Goal: Task Accomplishment & Management: Manage account settings

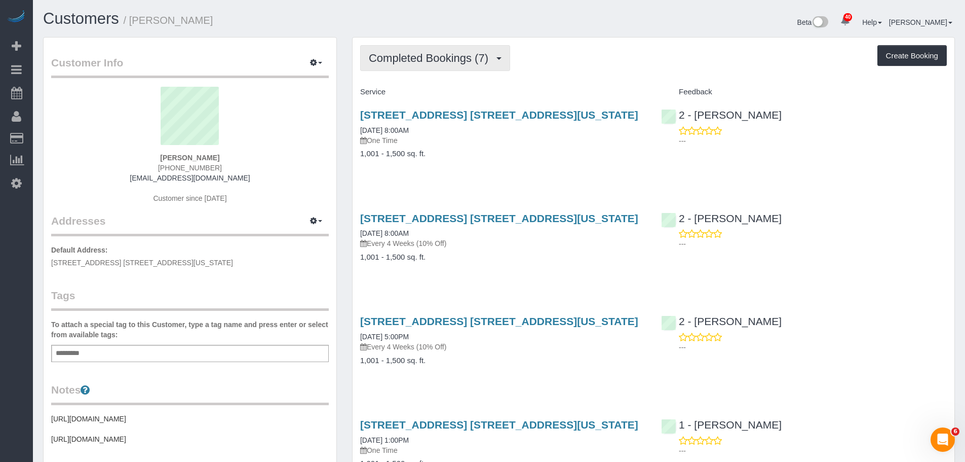
click at [414, 53] on span "Completed Bookings (7)" at bounding box center [431, 58] width 125 height 13
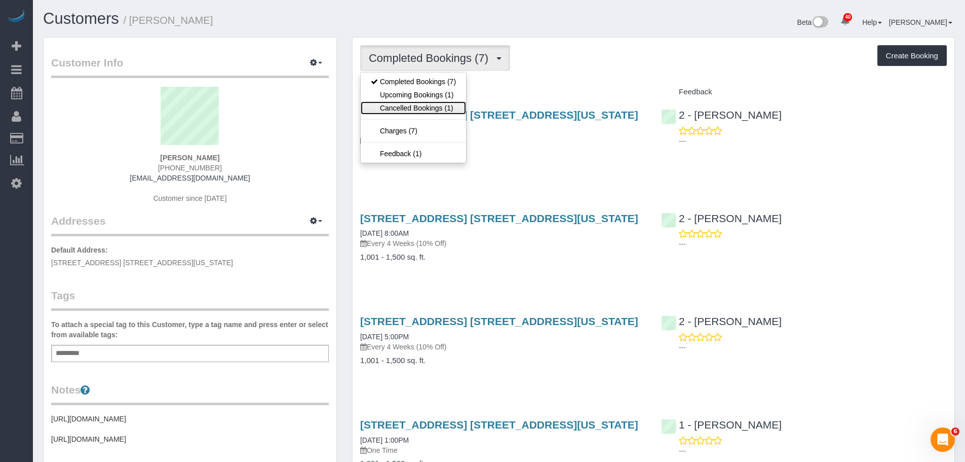
click at [417, 107] on link "Cancelled Bookings (1)" at bounding box center [413, 107] width 105 height 13
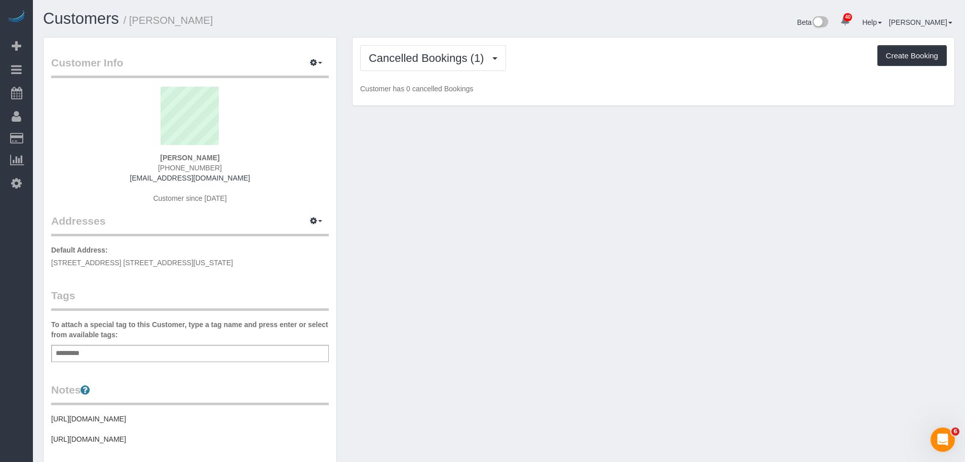
click at [596, 74] on div "Cancelled Bookings (1) Completed Bookings (7) Upcoming Bookings (1) Cancelled B…" at bounding box center [654, 71] width 602 height 68
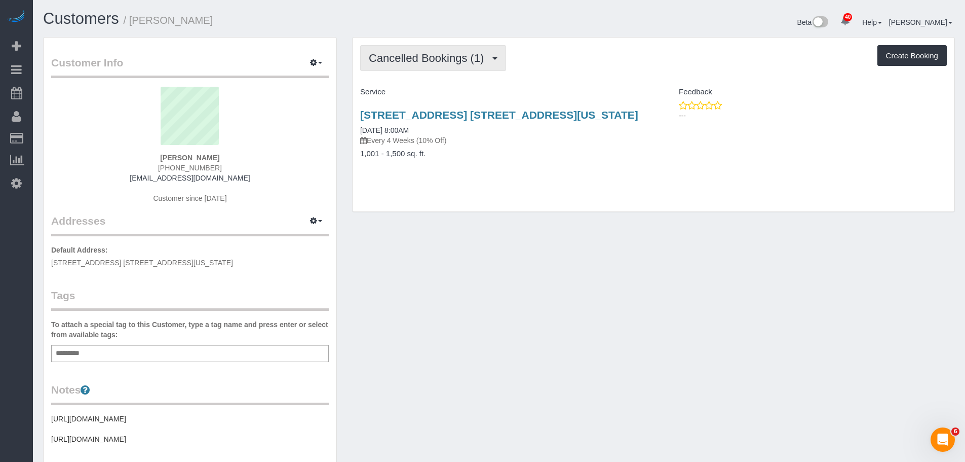
click at [453, 59] on span "Cancelled Bookings (1)" at bounding box center [429, 58] width 120 height 13
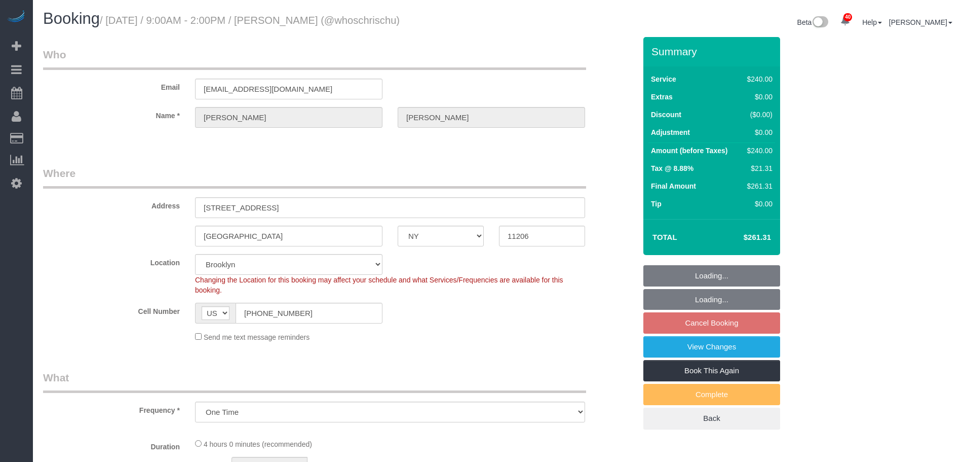
select select "NY"
select select "number:57"
select select "number:74"
select select "number:15"
select select "number:5"
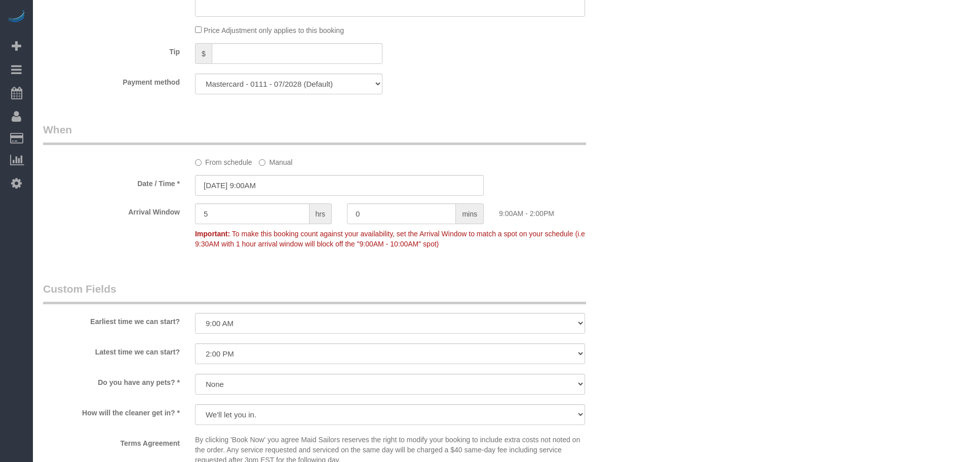
select select "object:1651"
select select "240"
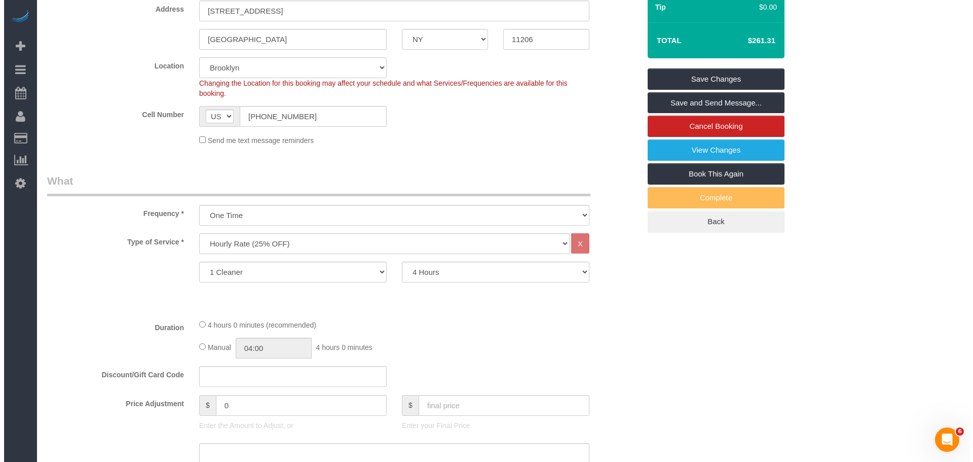
scroll to position [103, 0]
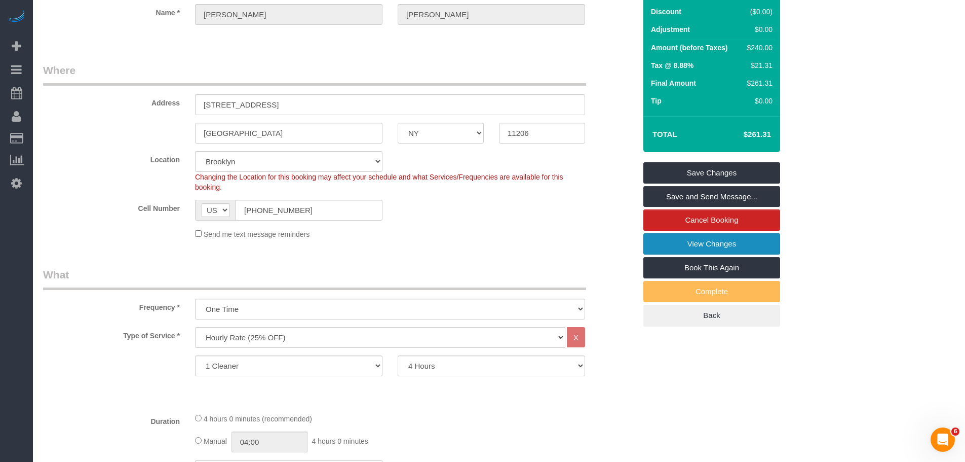
click at [708, 234] on link "View Changes" at bounding box center [711, 243] width 137 height 21
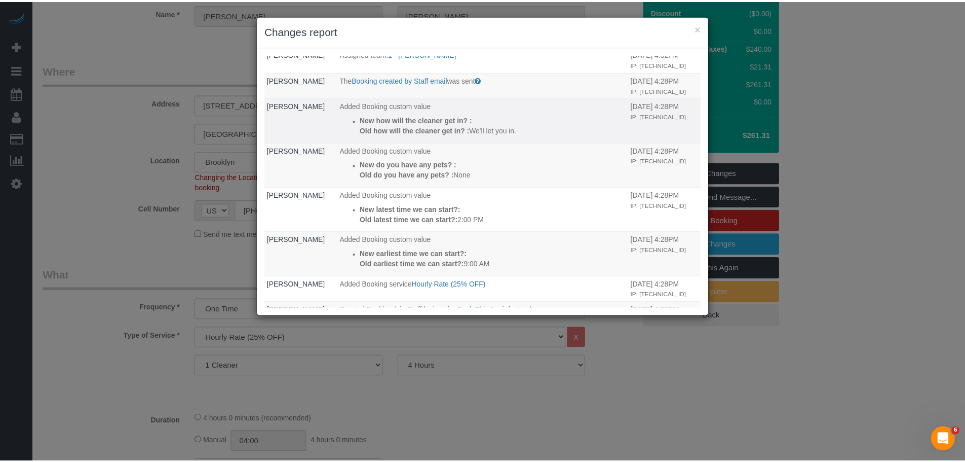
scroll to position [0, 0]
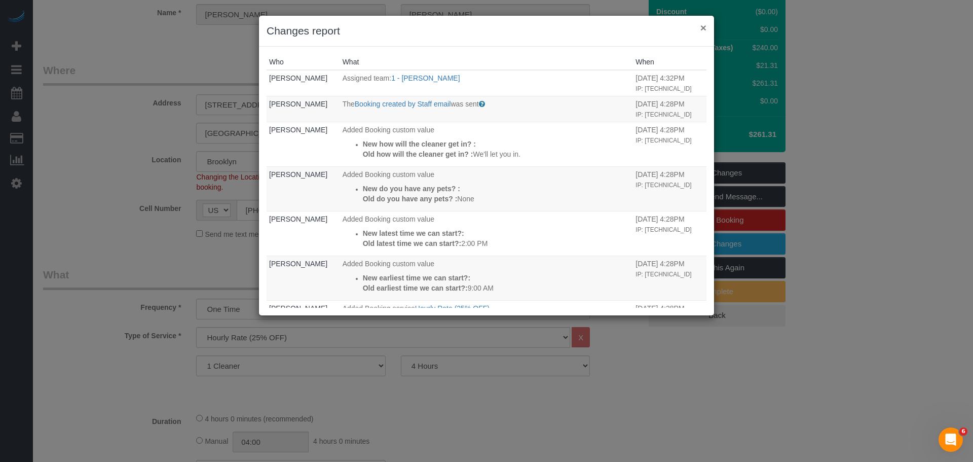
click at [700, 30] on button "×" at bounding box center [703, 27] width 6 height 11
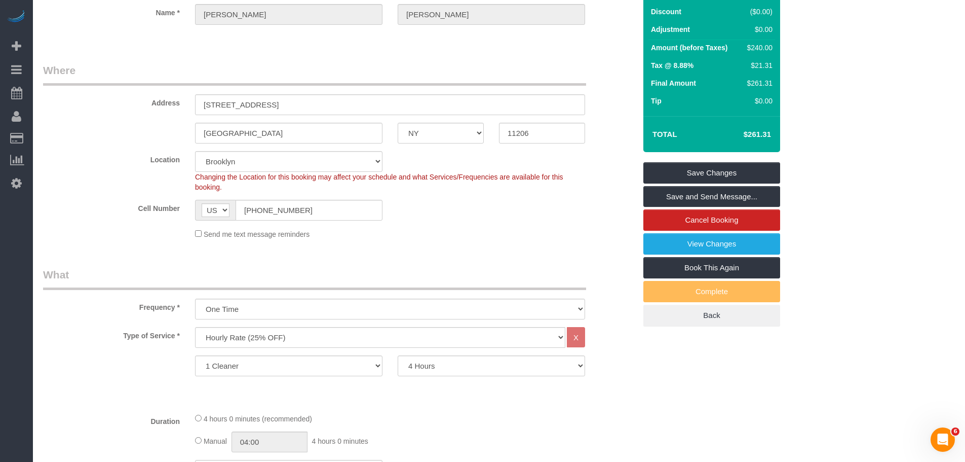
drag, startPoint x: 395, startPoint y: 74, endPoint x: 247, endPoint y: 55, distance: 149.3
click at [395, 74] on legend "Where" at bounding box center [314, 74] width 543 height 23
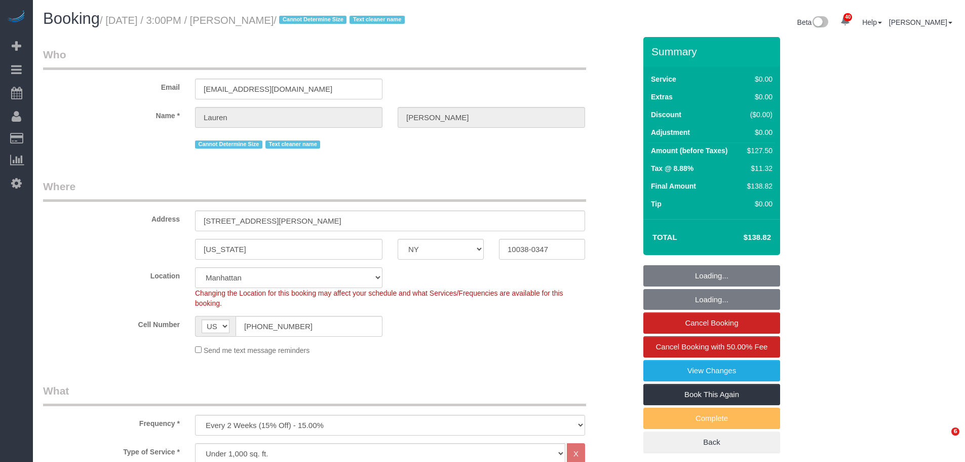
select select "NY"
select select "spot1"
select select "number:63"
select select "number:77"
select select "number:15"
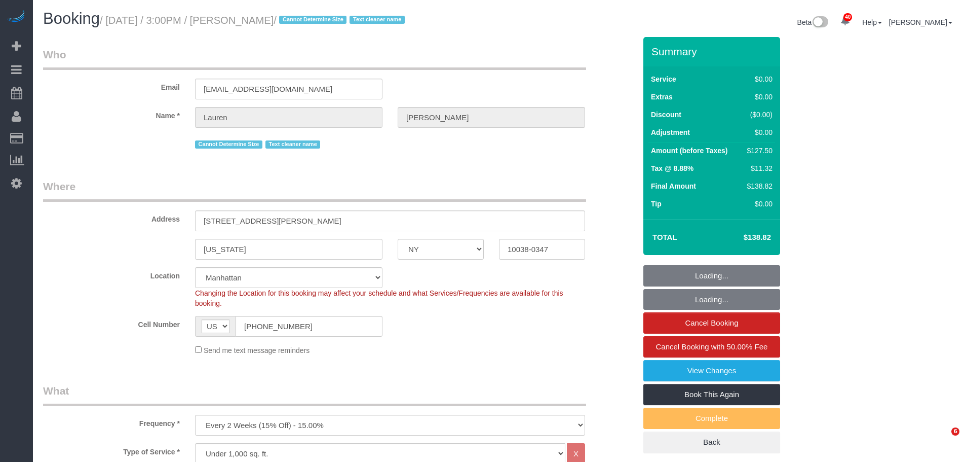
select select "number:5"
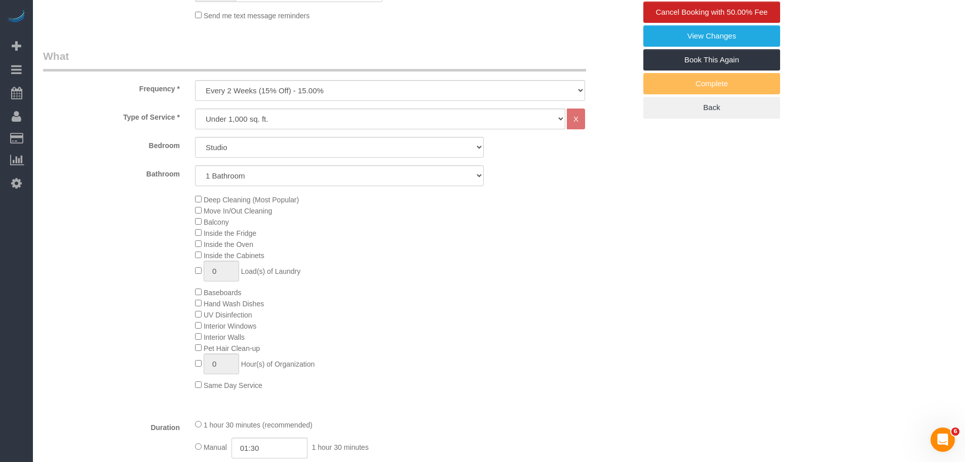
scroll to position [260, 0]
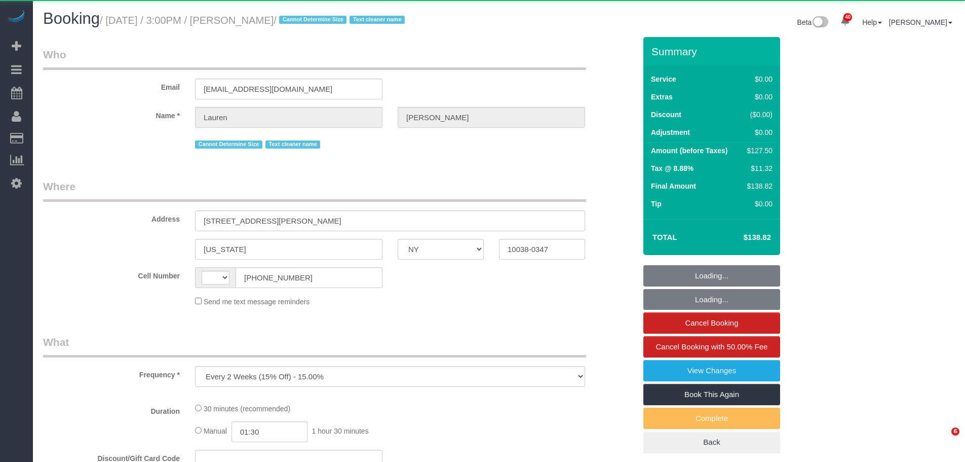
select select "NY"
select select "string:stripe-pm_1REMk24VGloSiKo7t1T9C341"
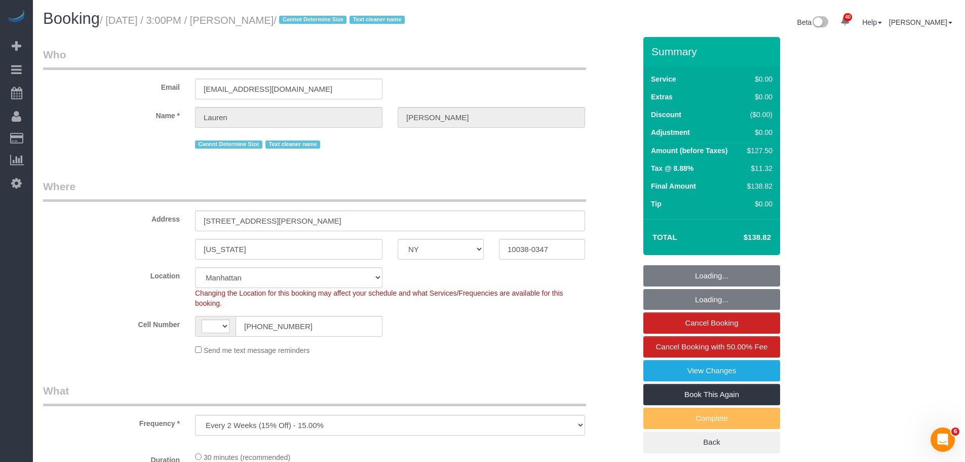
select select "object:576"
select select "string:US"
select select "spot1"
select select "number:63"
select select "number:77"
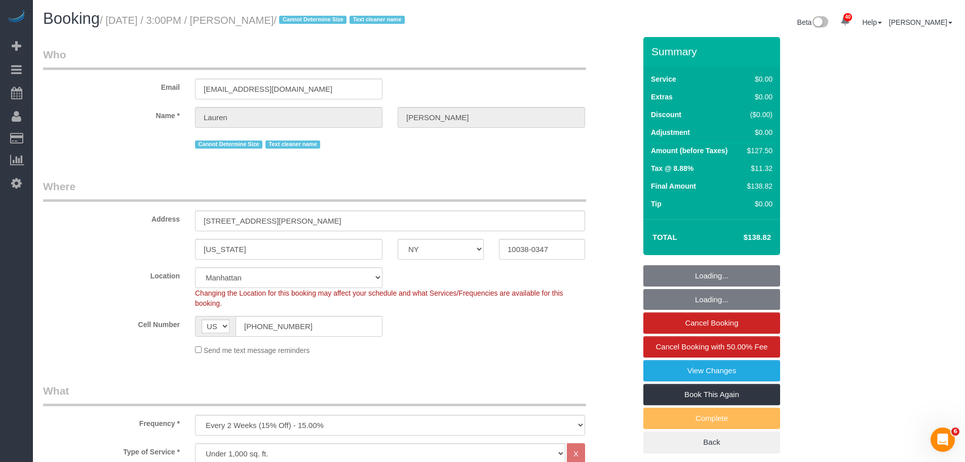
select select "number:15"
select select "number:5"
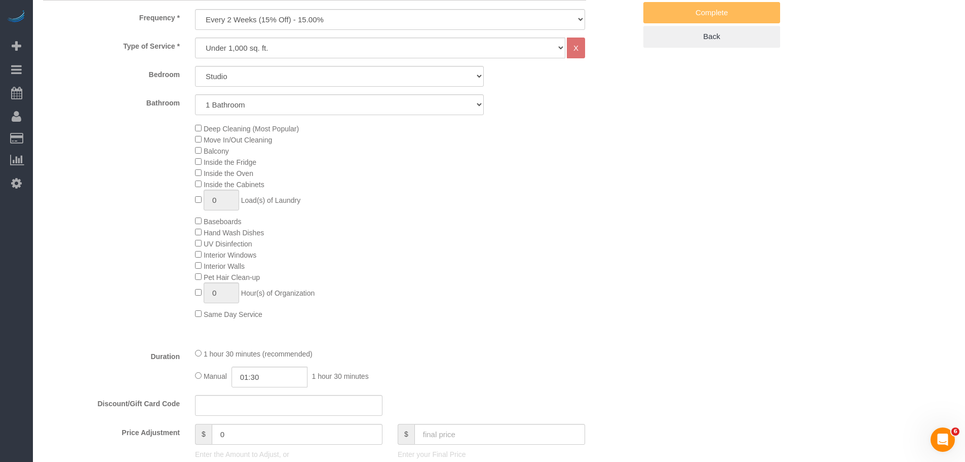
scroll to position [709, 0]
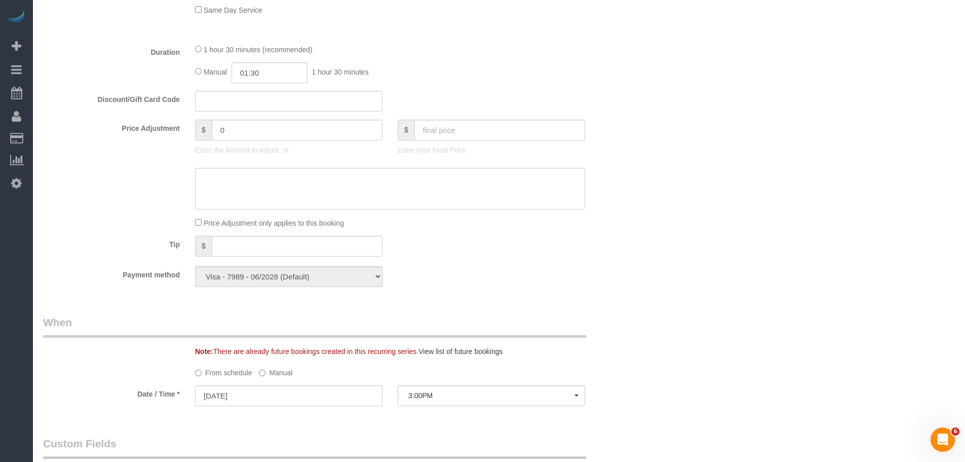
click at [269, 371] on label "Manual" at bounding box center [275, 371] width 33 height 14
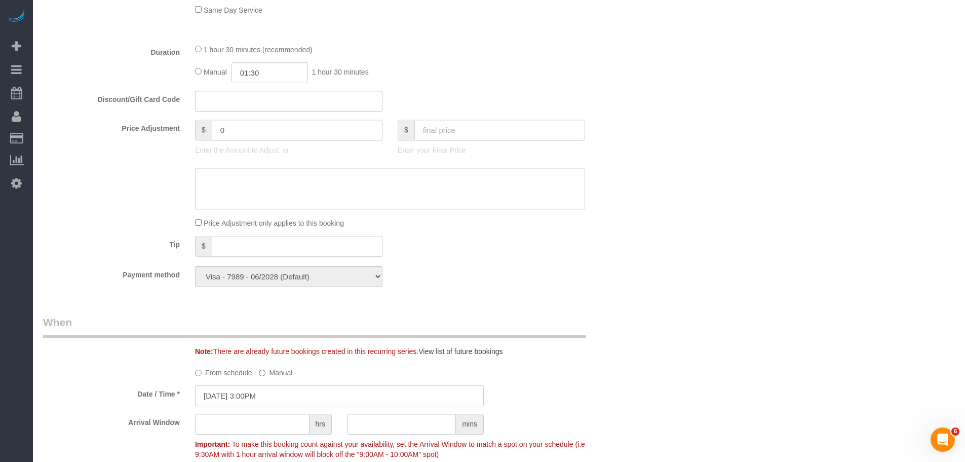
click at [268, 398] on input "10/16/2025 3:00PM" at bounding box center [339, 395] width 289 height 21
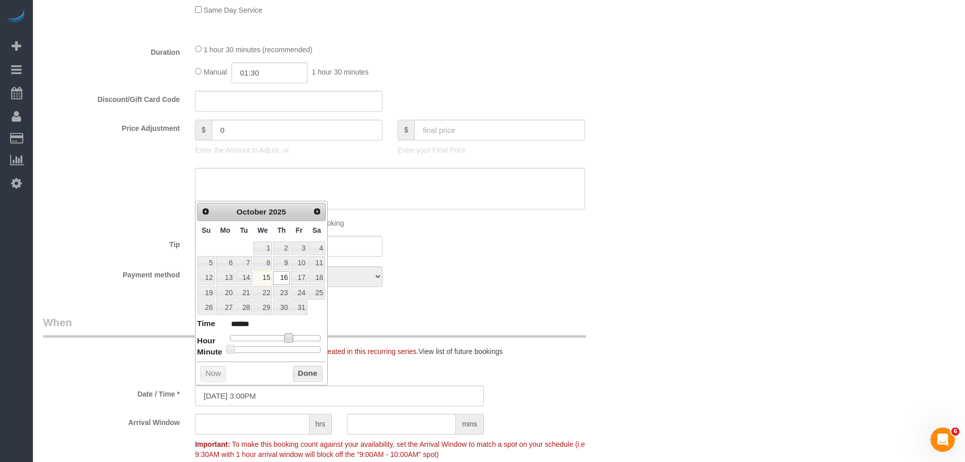
click at [289, 337] on span at bounding box center [288, 337] width 9 height 9
type input "10/16/2025 2:00PM"
type input "******"
click at [298, 376] on button "Done" at bounding box center [308, 373] width 30 height 16
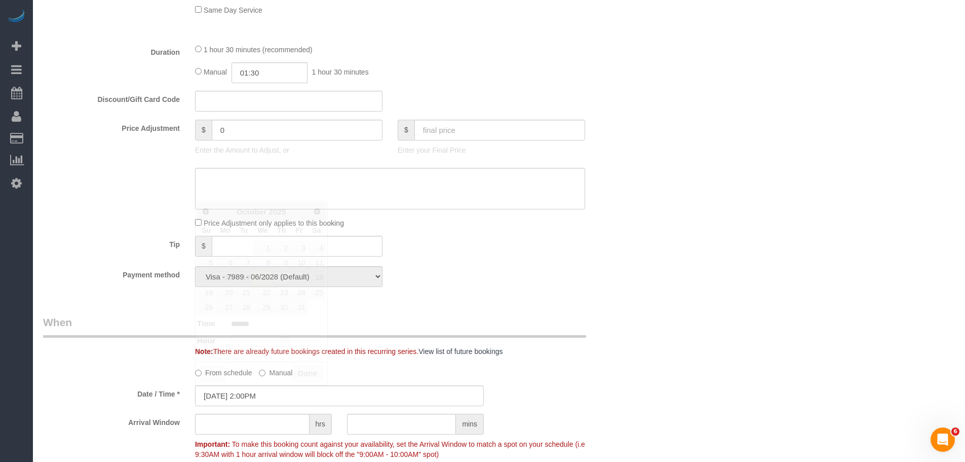
click at [588, 284] on div "Payment method Visa - 7989 - 06/2028 (Default) Add Credit Card ─────────────── …" at bounding box center [339, 276] width 608 height 21
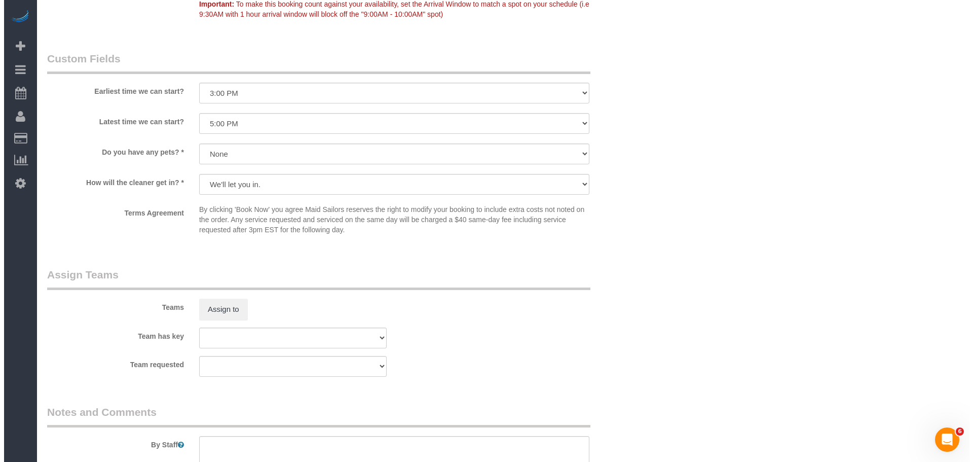
scroll to position [1165, 0]
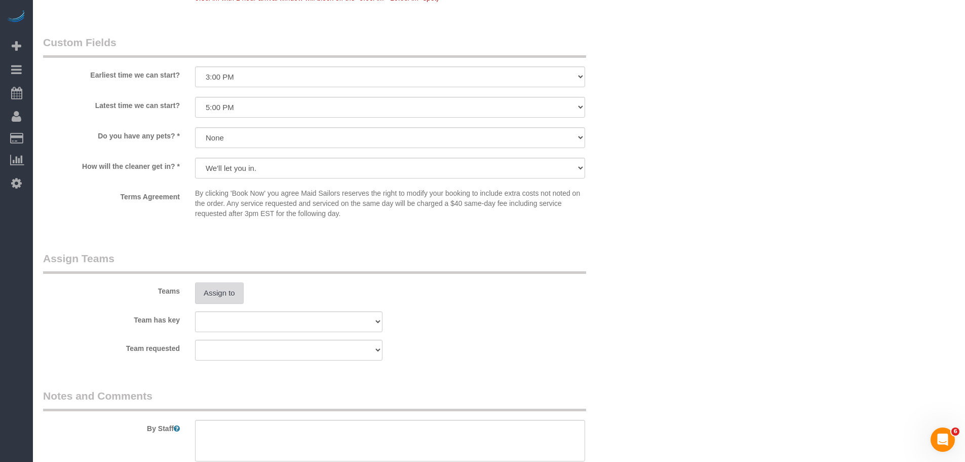
click at [229, 290] on button "Assign to" at bounding box center [219, 292] width 49 height 21
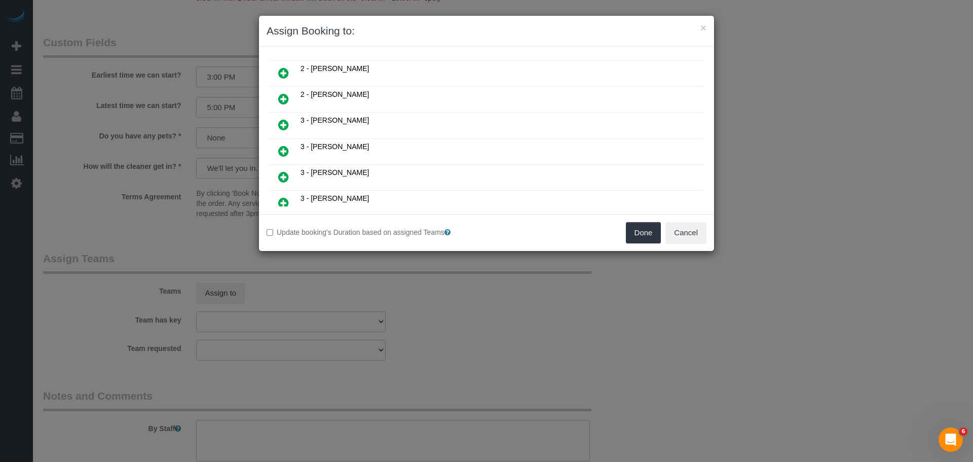
scroll to position [456, 0]
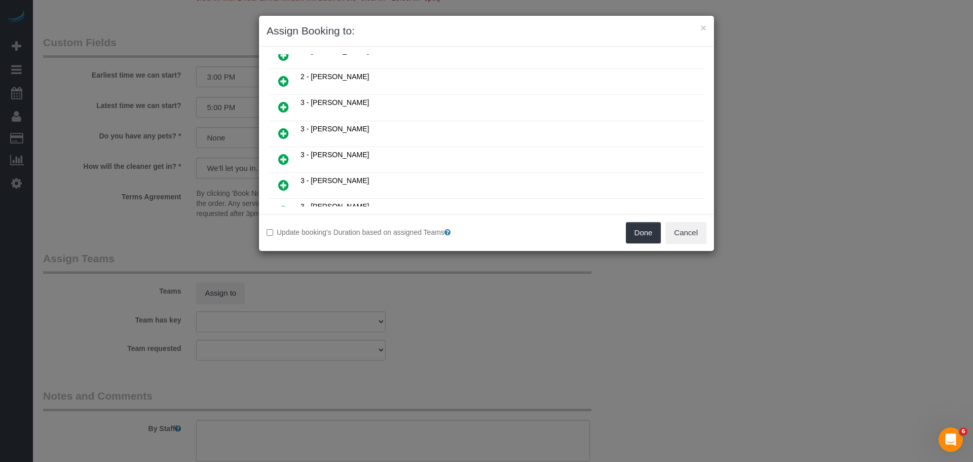
click at [286, 105] on icon at bounding box center [283, 107] width 11 height 12
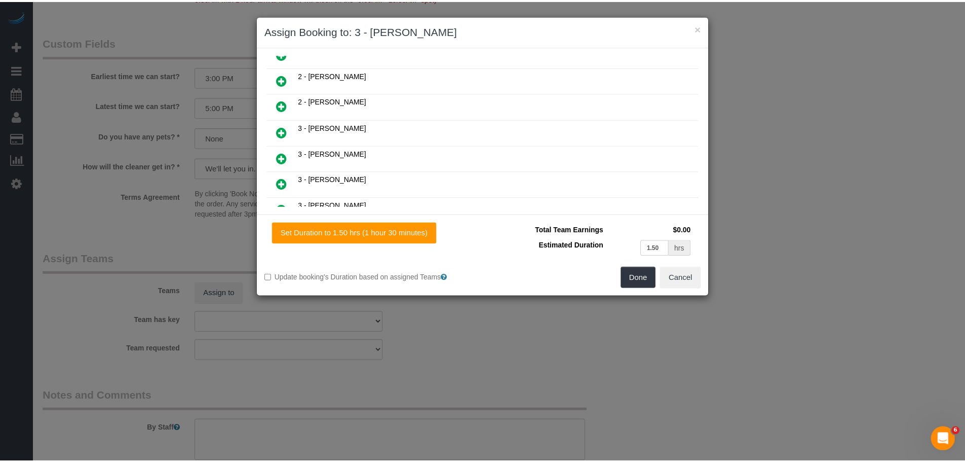
scroll to position [480, 0]
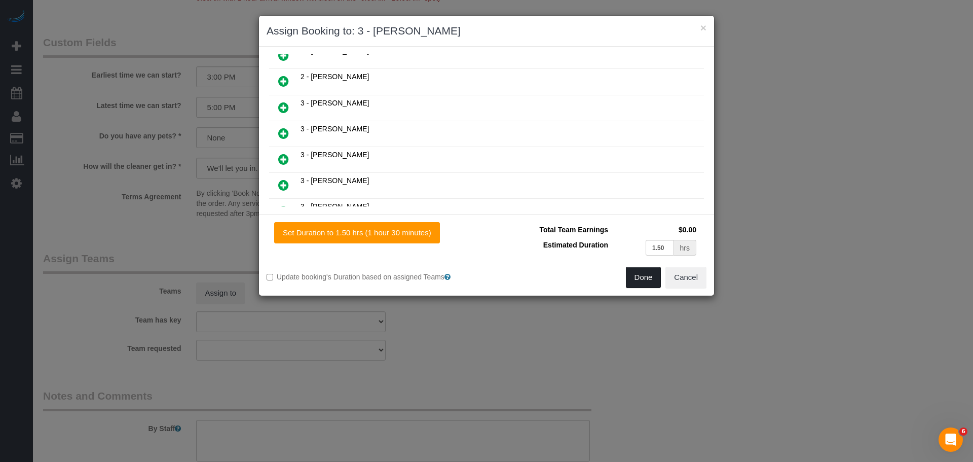
click at [635, 276] on button "Done" at bounding box center [643, 277] width 35 height 21
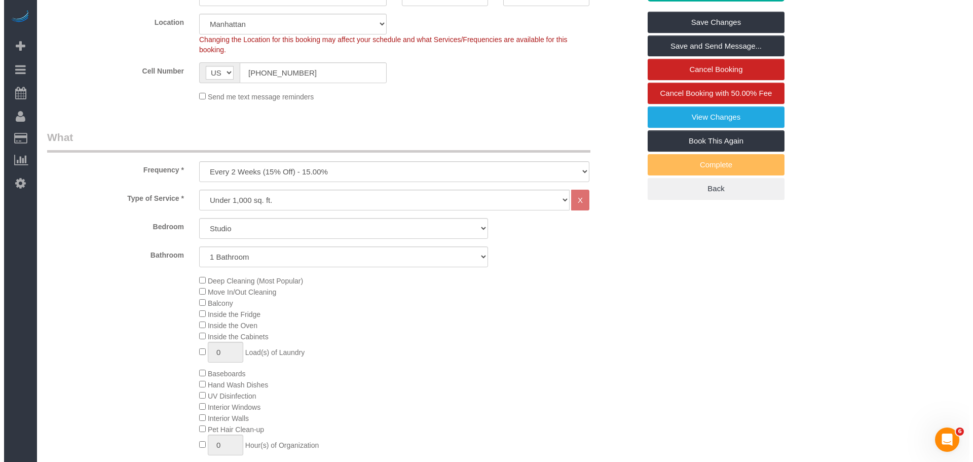
scroll to position [152, 0]
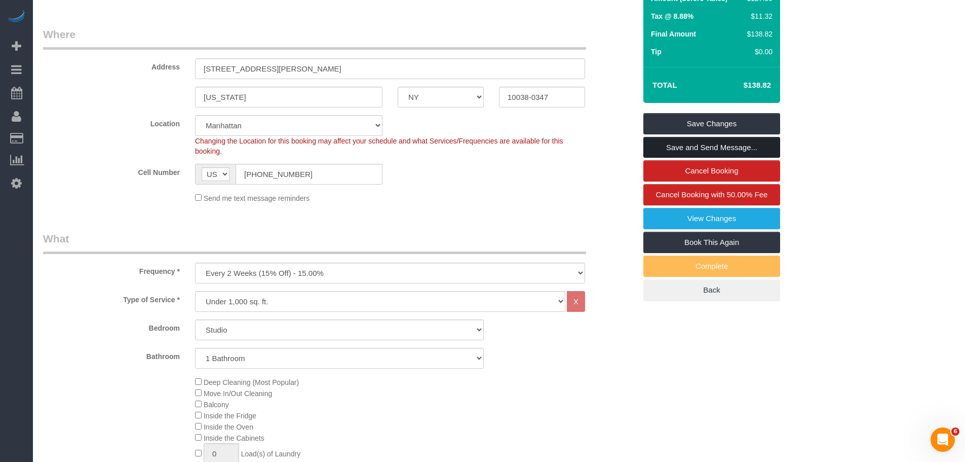
click at [736, 142] on link "Save and Send Message..." at bounding box center [711, 147] width 137 height 21
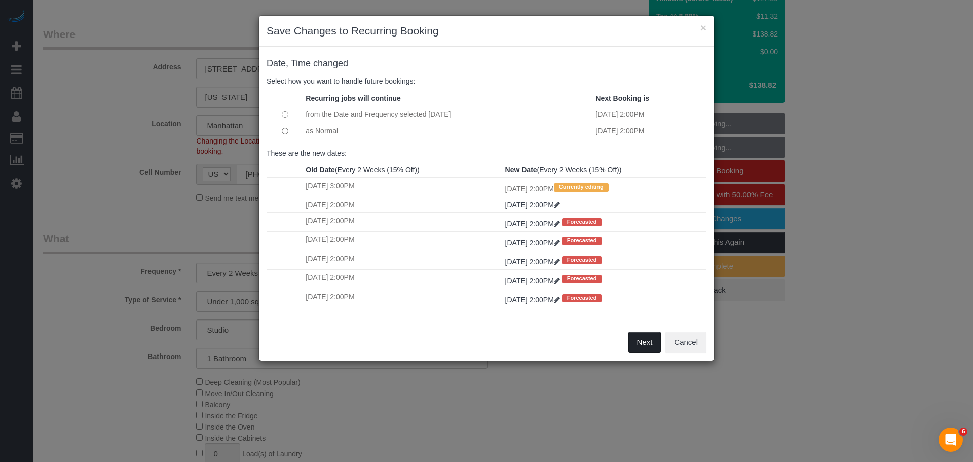
click at [636, 340] on button "Next" at bounding box center [644, 341] width 33 height 21
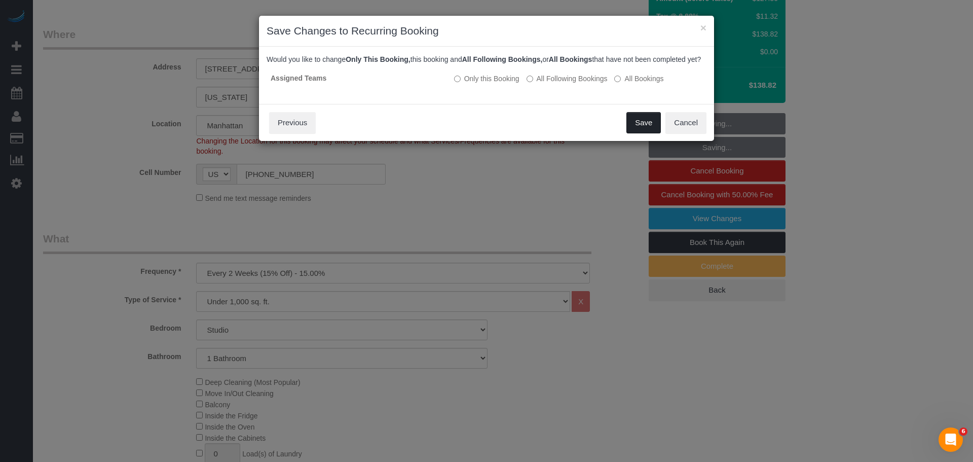
click at [631, 122] on button "Save" at bounding box center [643, 122] width 34 height 21
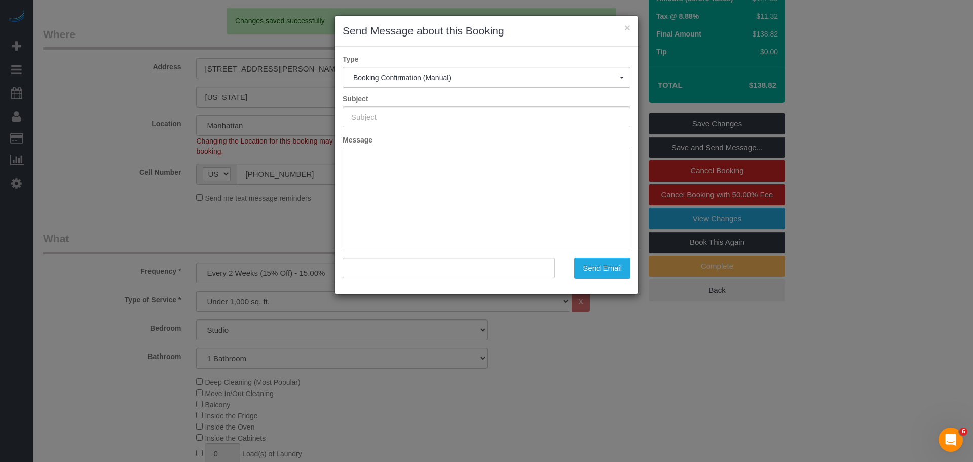
type input "Cleaning Confirmed for 10/16/2025 at 2:00pm"
type input ""Lauren Dana" <laurendana1@gmail.com>"
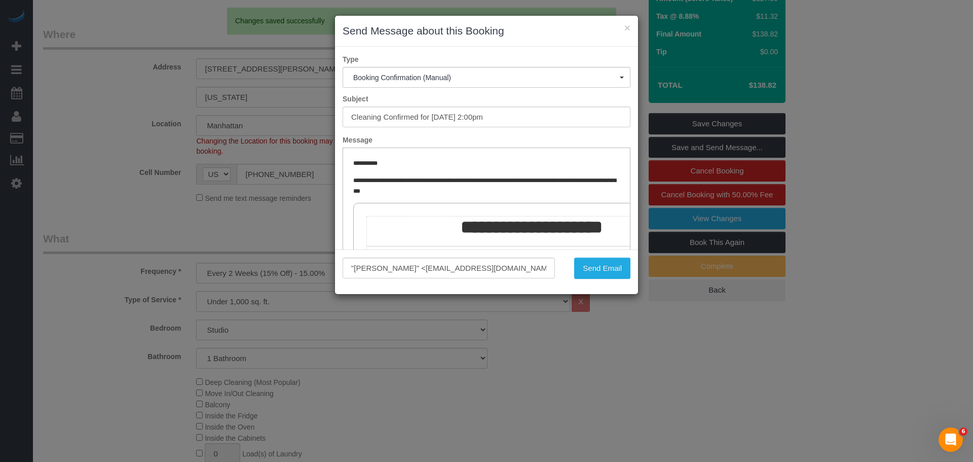
scroll to position [0, 0]
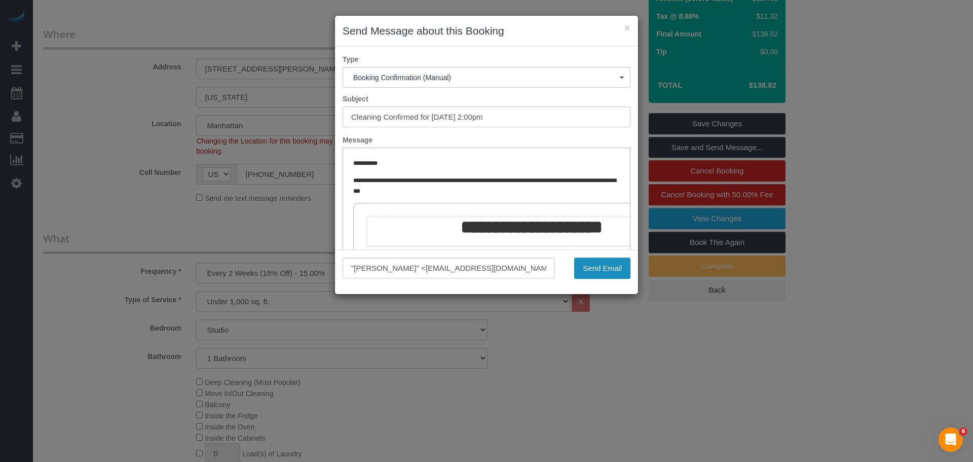
click at [594, 272] on button "Send Email" at bounding box center [602, 267] width 56 height 21
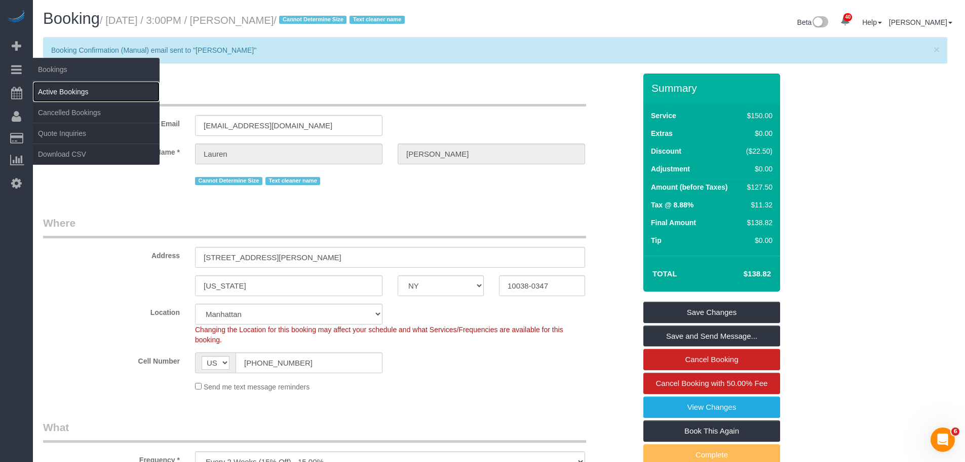
click at [75, 85] on link "Active Bookings" at bounding box center [96, 92] width 127 height 20
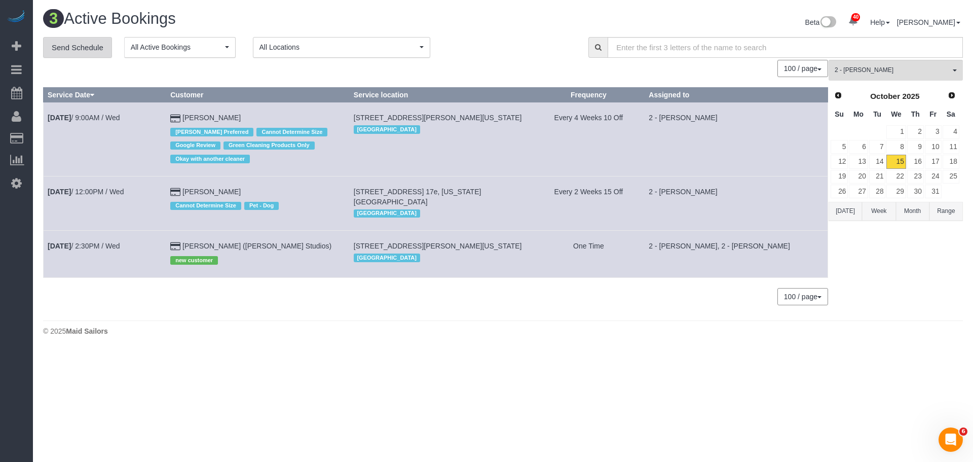
click at [79, 51] on link "Send Schedule" at bounding box center [77, 47] width 69 height 21
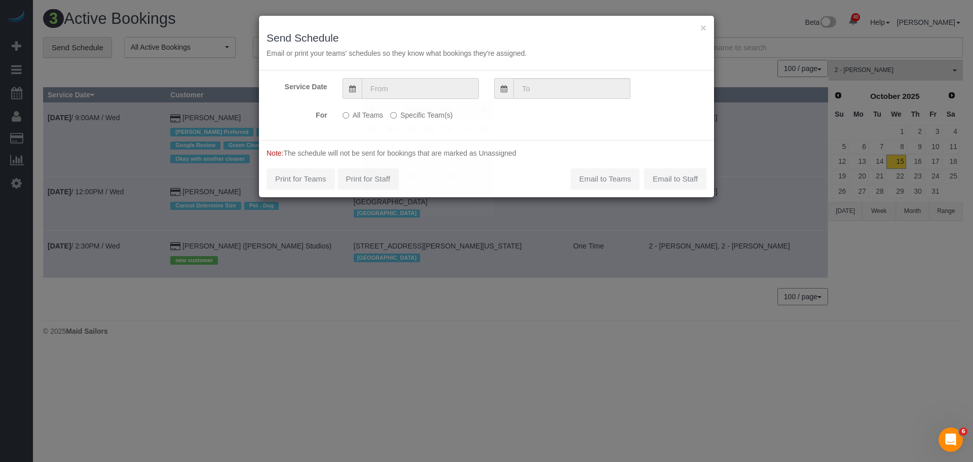
click at [426, 86] on input "text" at bounding box center [420, 88] width 117 height 21
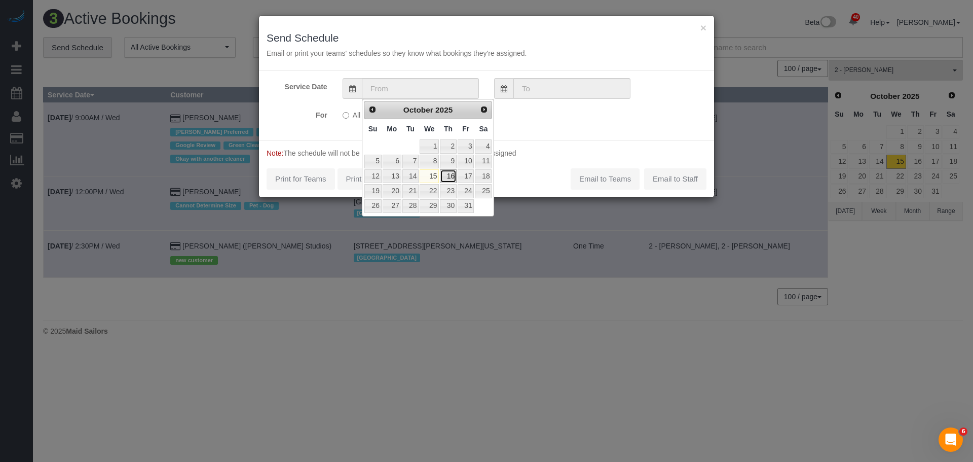
click at [448, 181] on link "16" at bounding box center [448, 176] width 17 height 14
type input "[DATE]"
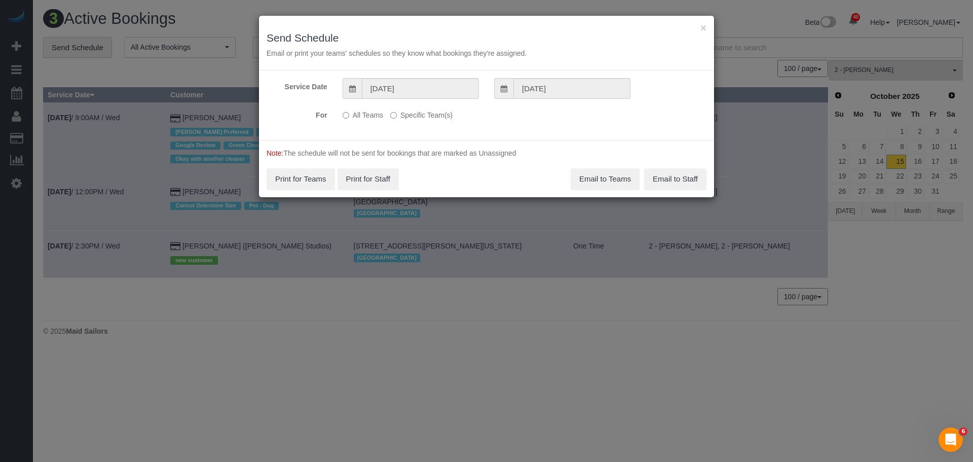
click at [412, 120] on label "Specific Team(s)" at bounding box center [421, 113] width 62 height 14
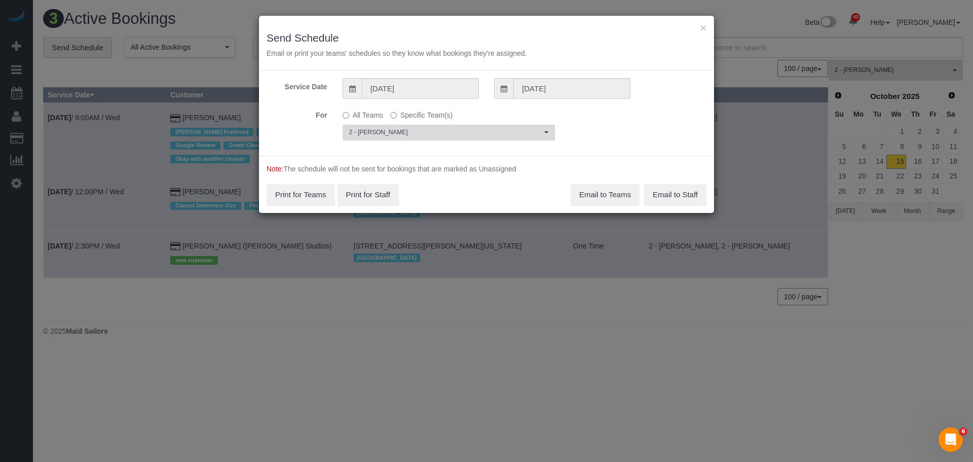
click at [414, 131] on span "2 - [PERSON_NAME]" at bounding box center [445, 132] width 193 height 9
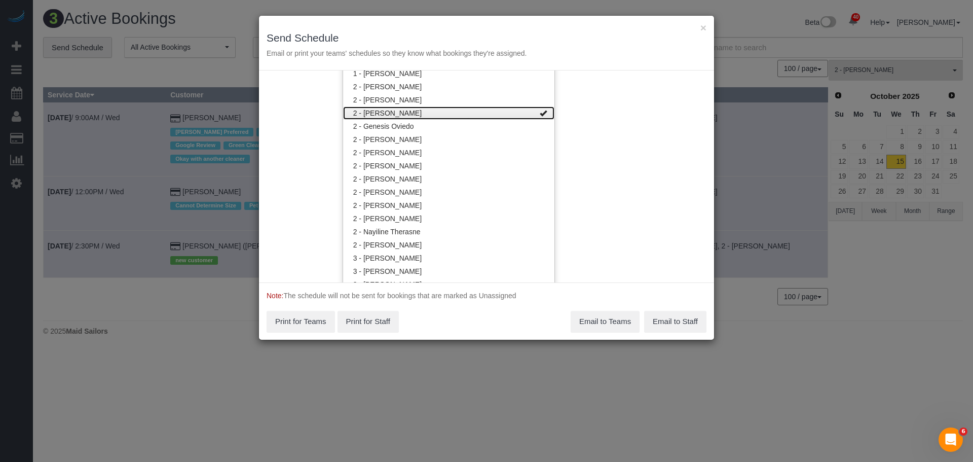
click at [459, 112] on link "2 - [PERSON_NAME]" at bounding box center [448, 112] width 211 height 13
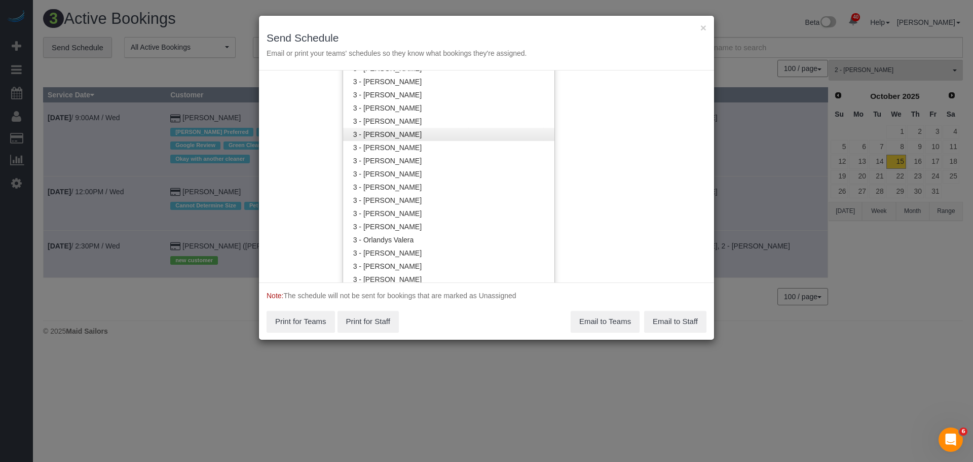
scroll to position [822, 0]
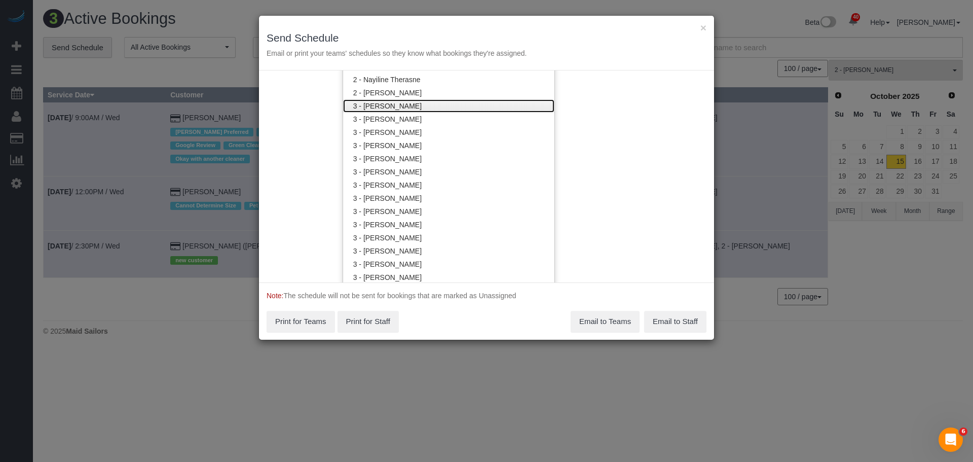
click at [439, 103] on link "3 - [PERSON_NAME]" at bounding box center [448, 105] width 211 height 13
click at [586, 104] on div "Service Date 10/16/2025 10/16/2025 For All Teams Specific Team(s) 3 - Ana Arauj…" at bounding box center [486, 176] width 455 height 212
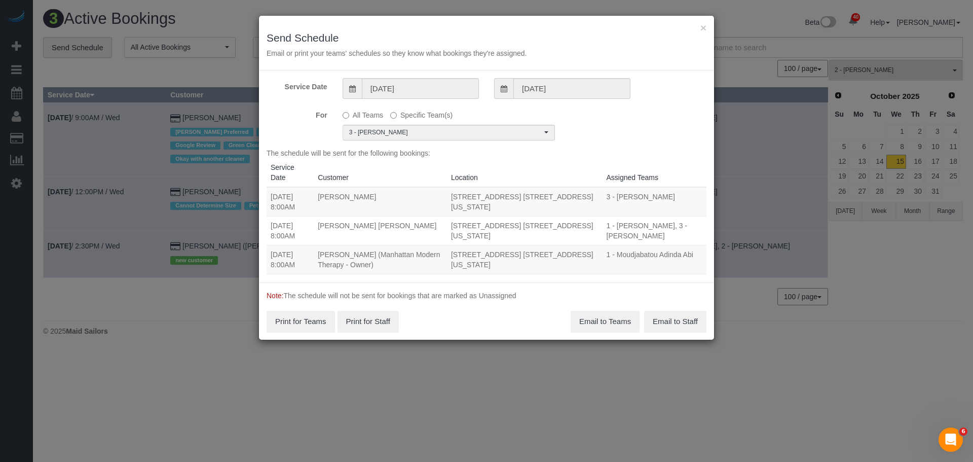
scroll to position [0, 0]
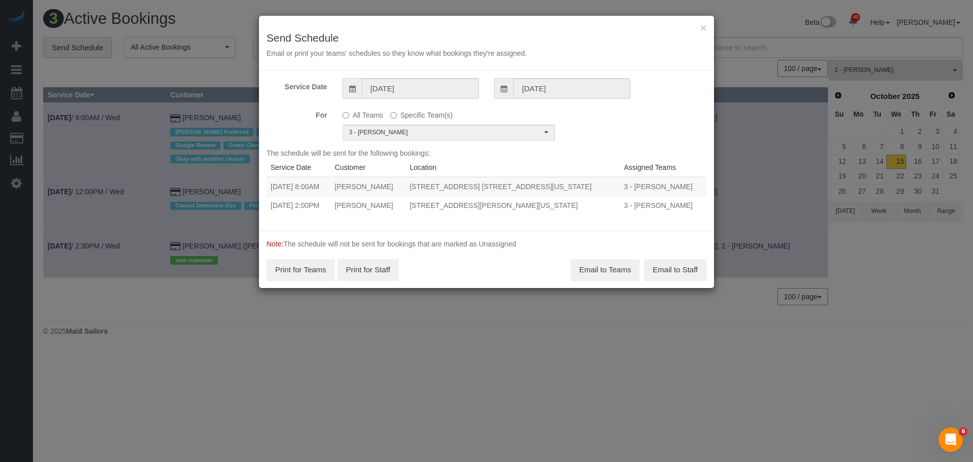
drag, startPoint x: 270, startPoint y: 204, endPoint x: 597, endPoint y: 206, distance: 327.8
click at [597, 206] on tr "10/16/2025 2:00PM Lauren Dana 84 William Street, Apt 703, New York, NY 10038-03…" at bounding box center [487, 205] width 440 height 19
copy tr "10/16/2025 2:00PM Lauren Dana 84 William Street, Apt 703, New York, NY 10038-03…"
click at [613, 270] on button "Email to Teams" at bounding box center [605, 269] width 69 height 21
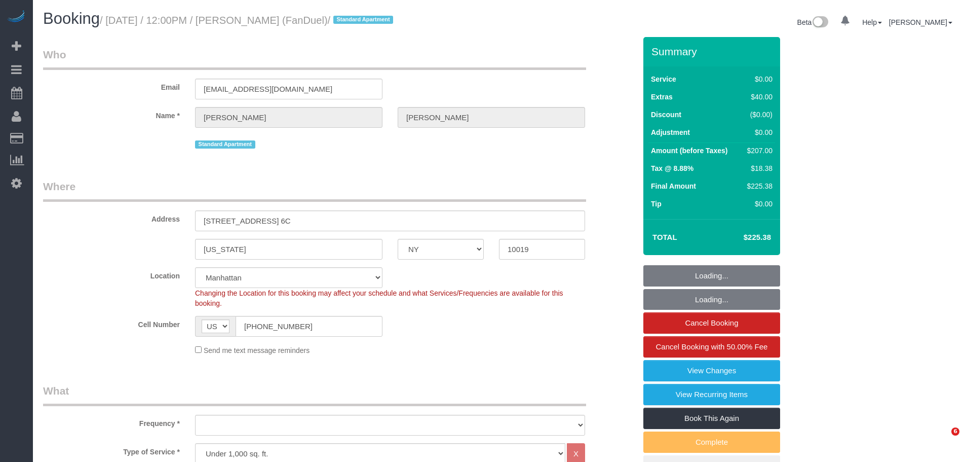
select select "NY"
select select "2"
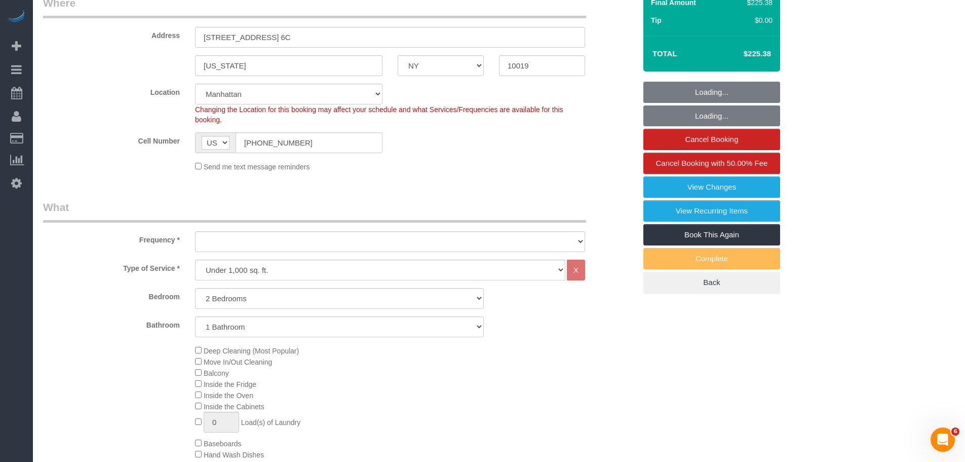
select select "string:stripe-pm_1PJLc54VGloSiKo7Sf6PLuZx"
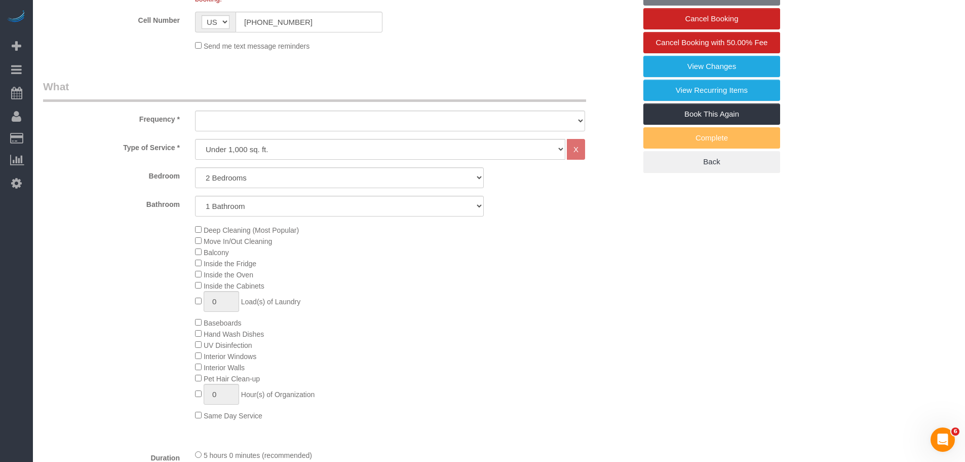
select select "object:970"
select select "2"
select select "number:59"
select select "number:75"
select select "number:15"
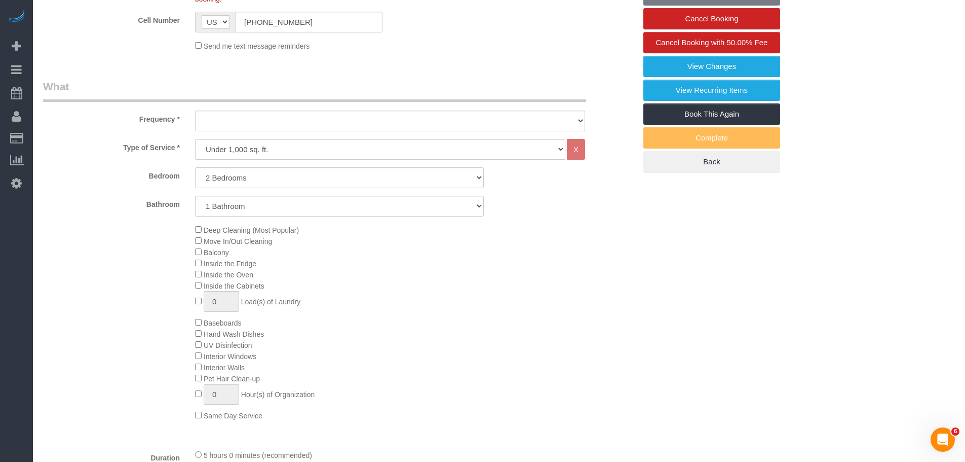
select select "number:7"
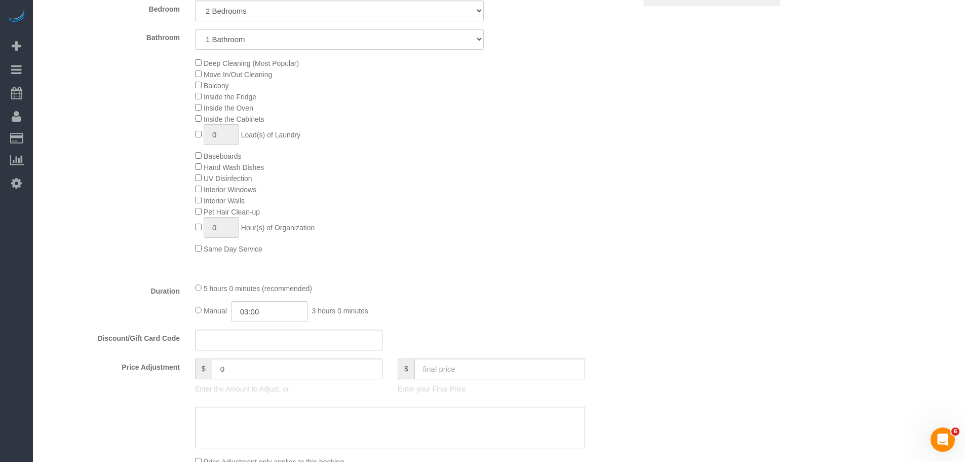
select select "spot1"
select select "object:1558"
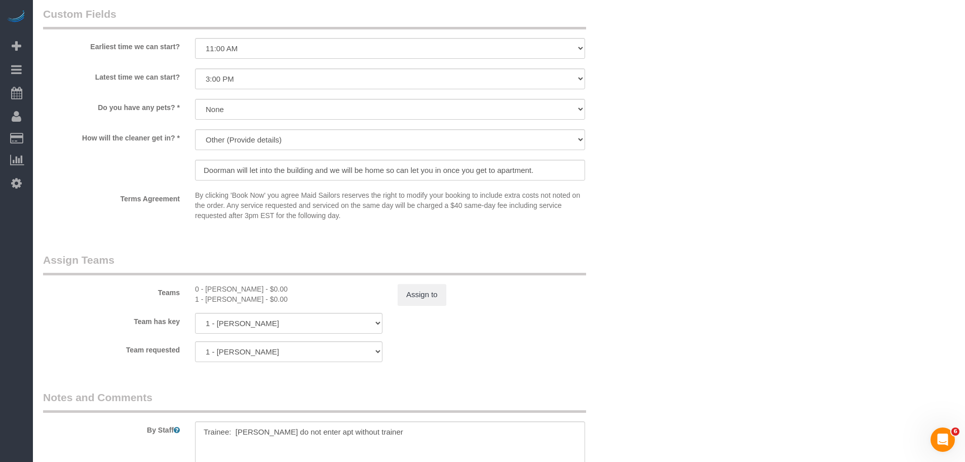
scroll to position [1115, 0]
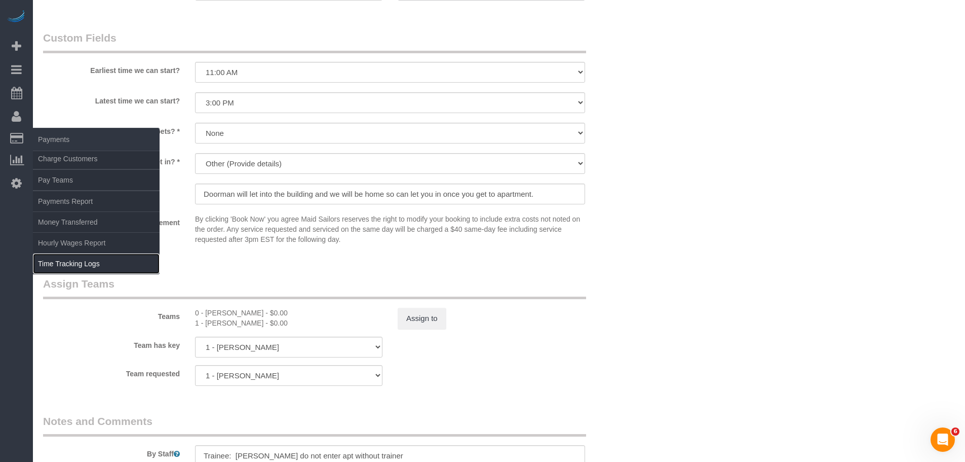
click at [80, 270] on link "Time Tracking Logs" at bounding box center [96, 263] width 127 height 20
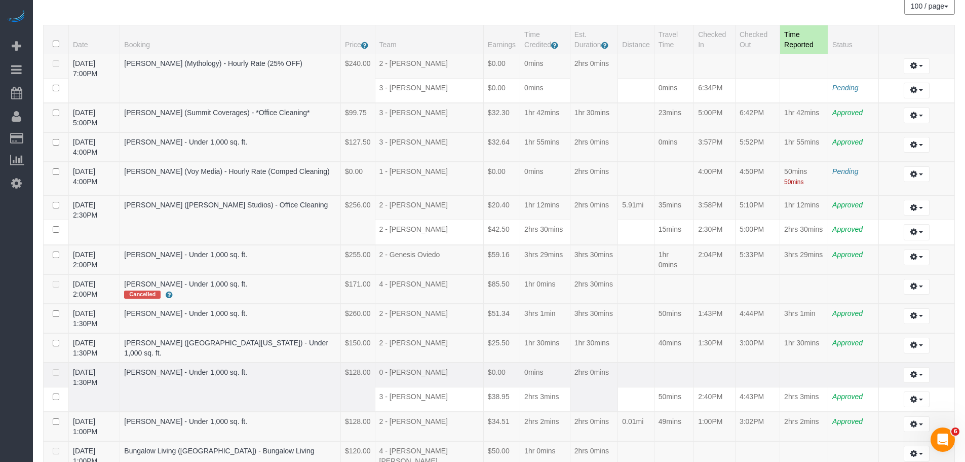
scroll to position [203, 0]
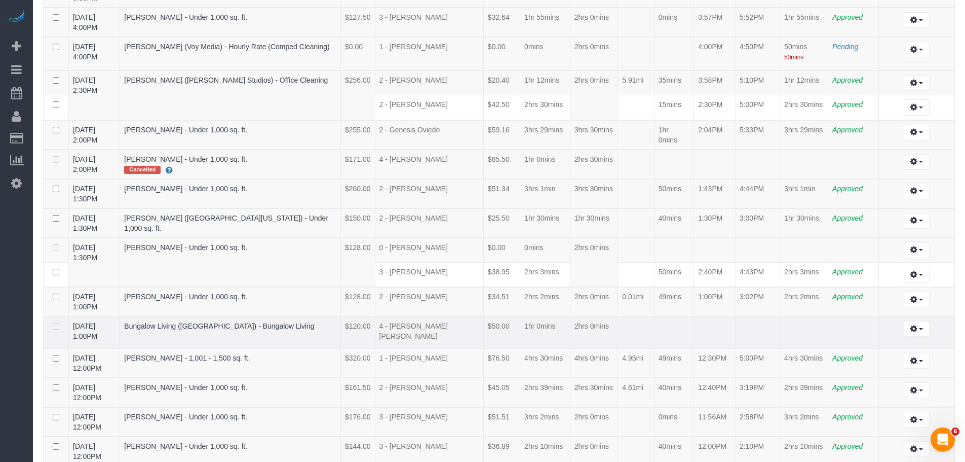
click at [483, 332] on td "$50.00" at bounding box center [501, 332] width 36 height 32
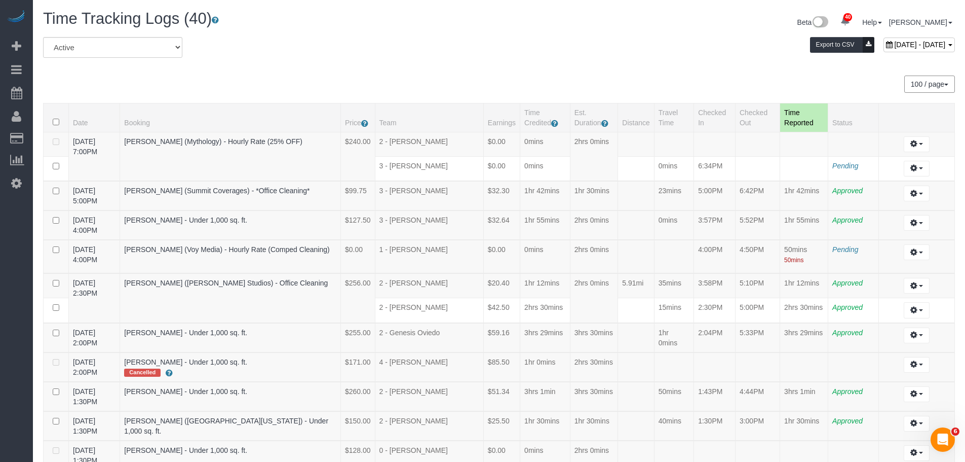
scroll to position [243, 0]
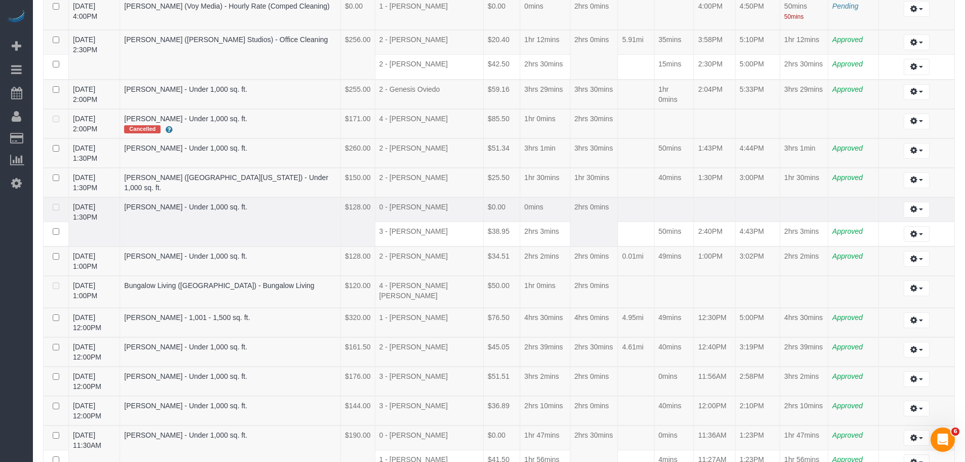
click at [375, 206] on td "0 - [PERSON_NAME]" at bounding box center [429, 209] width 108 height 25
drag, startPoint x: 369, startPoint y: 206, endPoint x: 470, endPoint y: 203, distance: 101.4
click at [470, 203] on tr "10/15/2025 1:30PM Jennifer Alpert - Under 1,000 sq. ft. $128.00 0 - Corina Tene…" at bounding box center [500, 209] width 912 height 25
copy tr "Corina Tenempaguay"
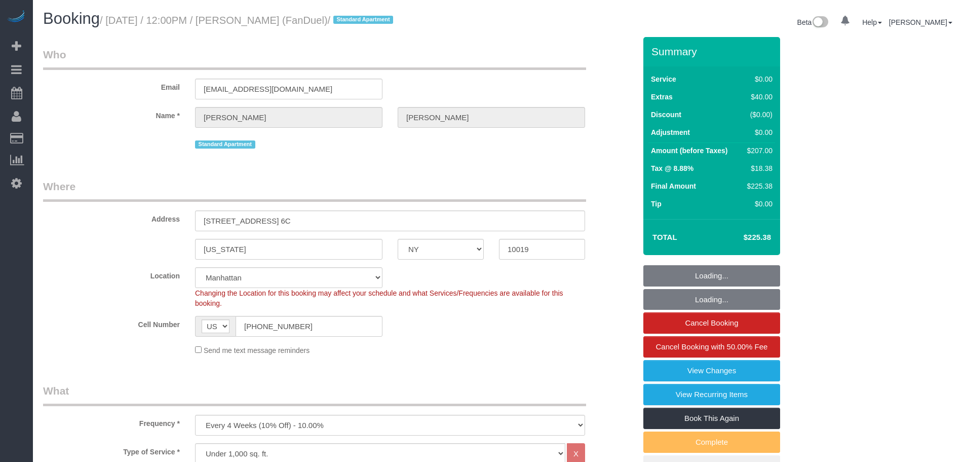
select select "NY"
select select "2"
select select "spot1"
select select "number:59"
select select "number:75"
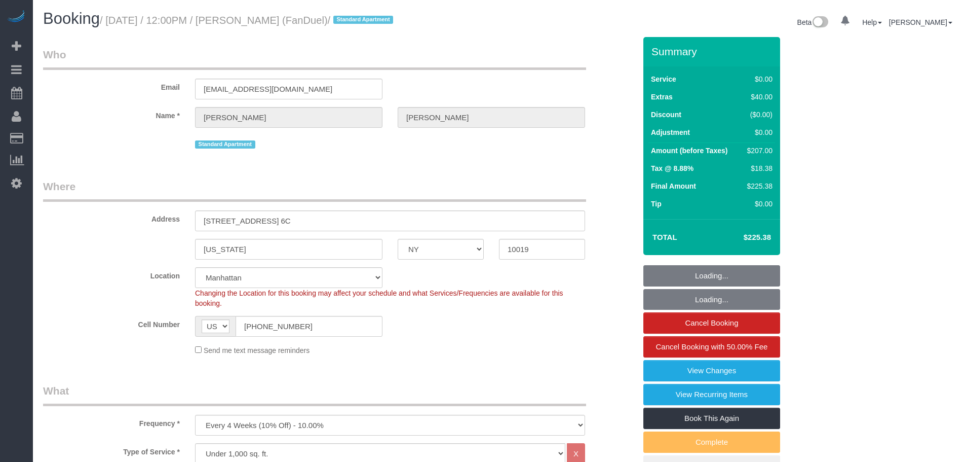
select select "number:15"
select select "number:7"
select select "object:1522"
drag, startPoint x: 224, startPoint y: 213, endPoint x: 62, endPoint y: 218, distance: 162.2
click at [63, 217] on div "Address [STREET_ADDRESS] 6C" at bounding box center [339, 205] width 608 height 52
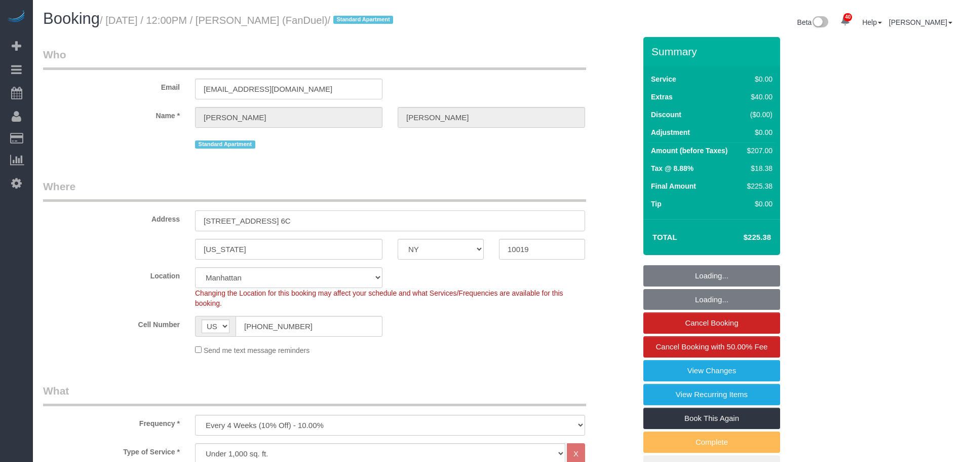
select select "2"
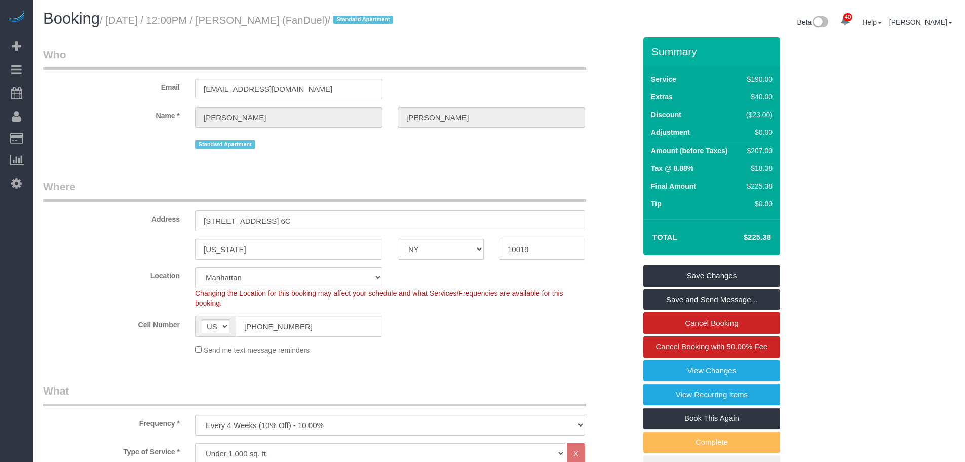
click at [480, 248] on div "[US_STATE] AK AL AR AZ CA CO CT DC DE [GEOGRAPHIC_DATA] [GEOGRAPHIC_DATA] HI IA…" at bounding box center [339, 249] width 608 height 21
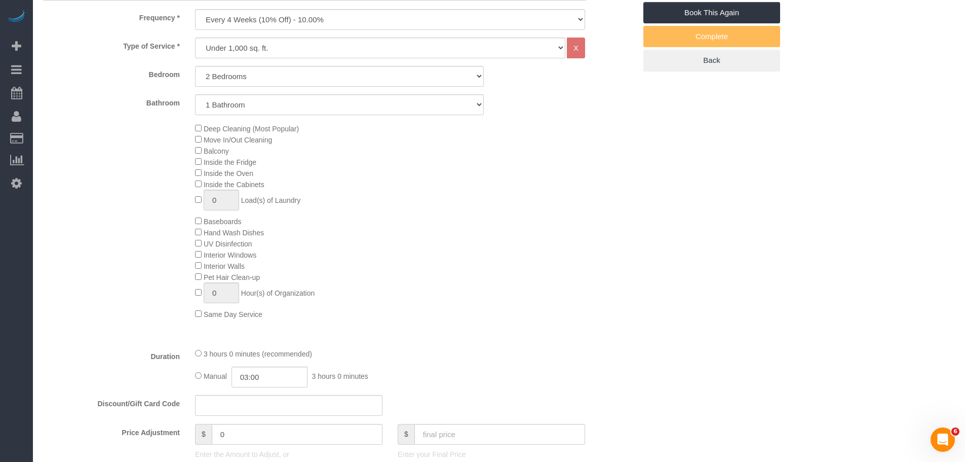
scroll to position [456, 0]
